Goal: Information Seeking & Learning: Learn about a topic

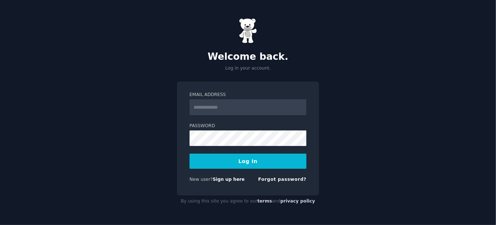
click at [218, 102] on input "Email Address" at bounding box center [247, 107] width 117 height 16
type input "**********"
click at [249, 161] on button "Log In" at bounding box center [247, 161] width 117 height 15
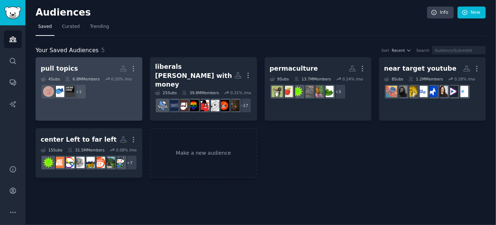
click at [120, 97] on dd "+ 1" at bounding box center [89, 92] width 97 height 20
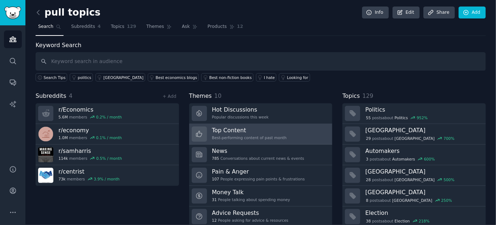
click at [245, 135] on div "Best-performing content of past month" at bounding box center [249, 137] width 75 height 5
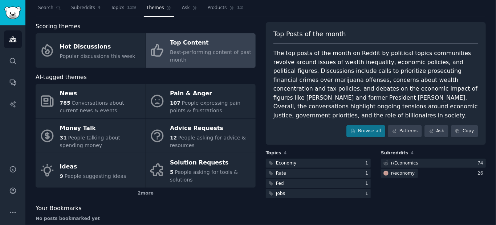
scroll to position [30, 0]
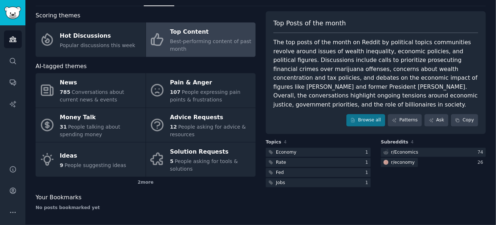
drag, startPoint x: 258, startPoint y: 100, endPoint x: 257, endPoint y: 131, distance: 30.9
click at [303, 148] on div at bounding box center [318, 152] width 105 height 9
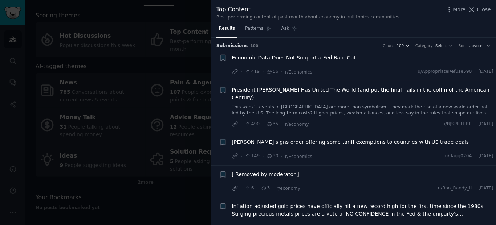
click at [312, 59] on span "Economic Data Does Not Support a Fed Rate Cut" at bounding box center [294, 58] width 124 height 8
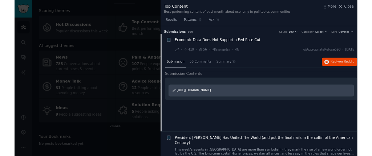
scroll to position [11, 0]
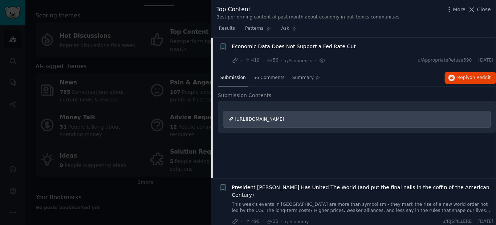
click at [284, 120] on span "[URL][DOMAIN_NAME]" at bounding box center [259, 119] width 49 height 5
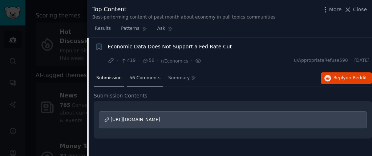
drag, startPoint x: 138, startPoint y: 78, endPoint x: 133, endPoint y: 78, distance: 5.5
click at [133, 78] on span "56 Comments" at bounding box center [144, 78] width 31 height 7
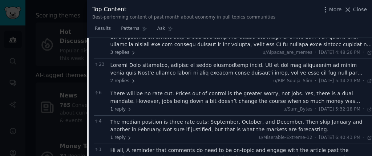
scroll to position [98, 0]
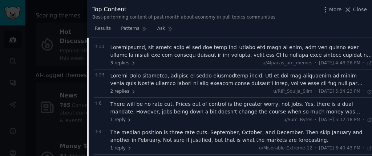
drag, startPoint x: 190, startPoint y: 90, endPoint x: 188, endPoint y: 63, distance: 26.9
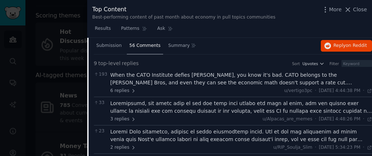
scroll to position [37, 0]
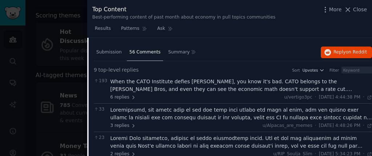
drag, startPoint x: 188, startPoint y: 86, endPoint x: 193, endPoint y: 80, distance: 8.0
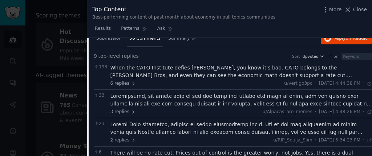
drag, startPoint x: 192, startPoint y: 80, endPoint x: 196, endPoint y: 90, distance: 10.8
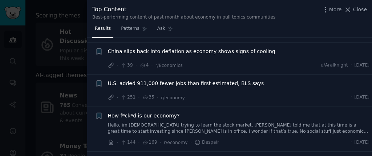
drag, startPoint x: 264, startPoint y: 87, endPoint x: 264, endPoint y: 102, distance: 14.2
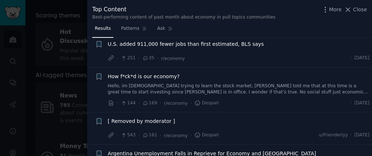
scroll to position [301, 0]
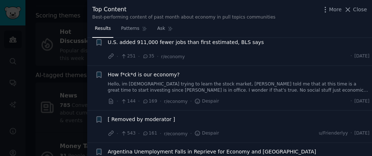
drag, startPoint x: 259, startPoint y: 80, endPoint x: 259, endPoint y: 91, distance: 10.5
click at [164, 81] on link "Hello, im [DEMOGRAPHIC_DATA] trying to learn the stock market, [PERSON_NAME] to…" at bounding box center [239, 87] width 262 height 13
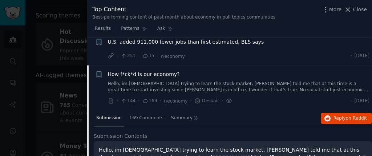
scroll to position [319, 0]
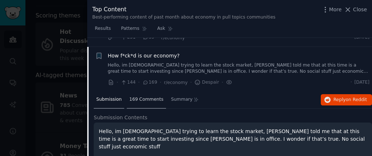
click at [132, 96] on span "169 Comments" at bounding box center [146, 99] width 34 height 7
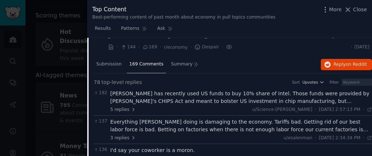
scroll to position [355, 0]
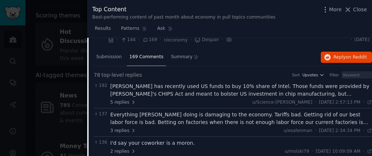
drag, startPoint x: 232, startPoint y: 54, endPoint x: 233, endPoint y: 73, distance: 18.9
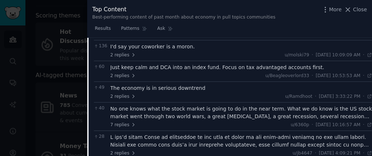
scroll to position [460, 0]
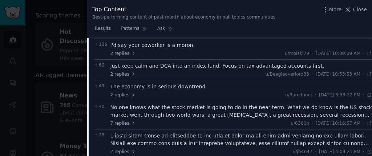
drag, startPoint x: 233, startPoint y: 53, endPoint x: 229, endPoint y: 64, distance: 10.8
click at [62, 83] on div at bounding box center [186, 78] width 372 height 156
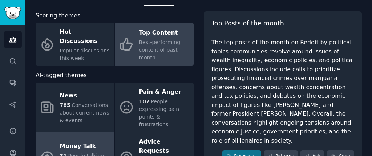
scroll to position [115, 0]
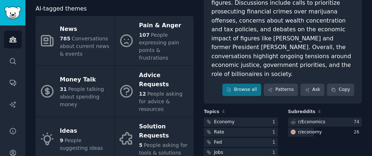
drag, startPoint x: 195, startPoint y: 109, endPoint x: 193, endPoint y: 71, distance: 38.1
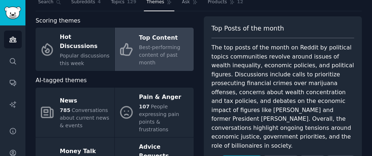
scroll to position [7, 0]
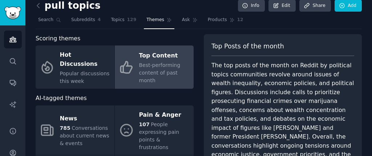
drag, startPoint x: 194, startPoint y: 90, endPoint x: 194, endPoint y: 45, distance: 45.7
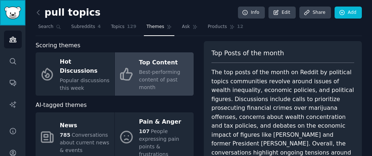
click at [11, 10] on img "Sidebar" at bounding box center [12, 13] width 17 height 13
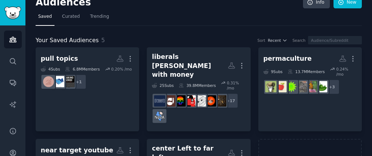
scroll to position [11, 0]
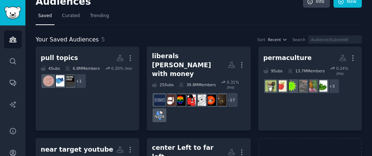
drag, startPoint x: 136, startPoint y: 46, endPoint x: 140, endPoint y: 47, distance: 3.7
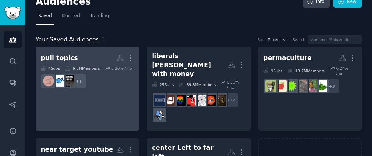
click at [85, 46] on link "pull topics More 4 Sub s 6.8M Members 0.20 % /mo + 1" at bounding box center [87, 88] width 103 height 84
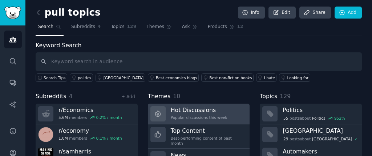
click at [218, 109] on h3 "Hot Discussions" at bounding box center [199, 110] width 57 height 8
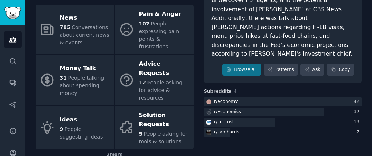
scroll to position [110, 0]
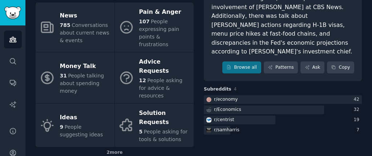
drag, startPoint x: 198, startPoint y: 66, endPoint x: 198, endPoint y: 80, distance: 14.5
click at [222, 127] on div "r/ samharris" at bounding box center [226, 130] width 25 height 7
